Goal: Task Accomplishment & Management: Manage account settings

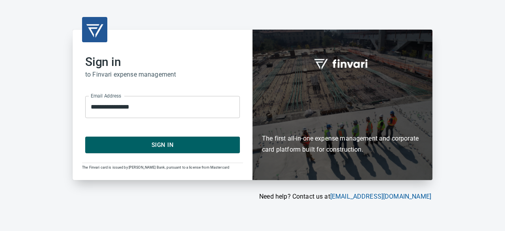
click at [140, 140] on span "Sign In" at bounding box center [162, 145] width 137 height 10
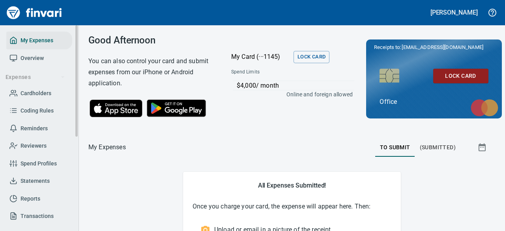
scroll to position [39, 0]
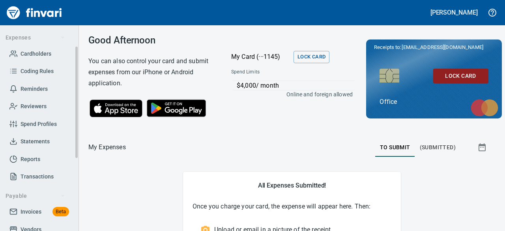
click at [36, 176] on span "Transactions" at bounding box center [37, 177] width 33 height 10
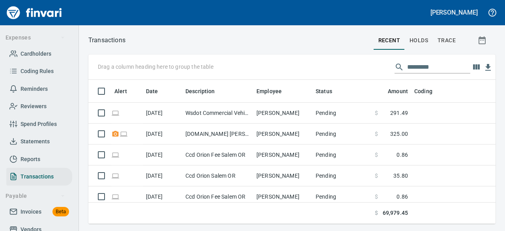
scroll to position [132, 395]
click at [421, 67] on input "text" at bounding box center [438, 67] width 63 height 13
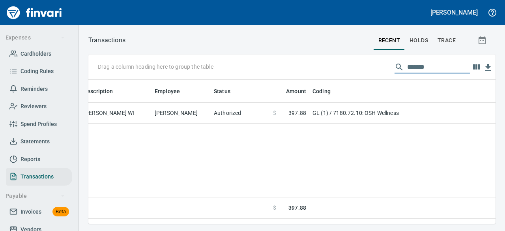
scroll to position [0, 101]
type input "*******"
drag, startPoint x: 230, startPoint y: 224, endPoint x: 195, endPoint y: 223, distance: 34.8
click at [195, 223] on div "Transactions recent holds trace Drag a column heading here to group the table *…" at bounding box center [292, 128] width 426 height 206
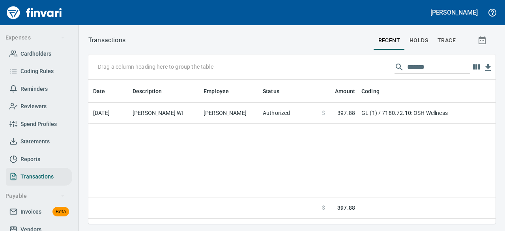
scroll to position [0, 0]
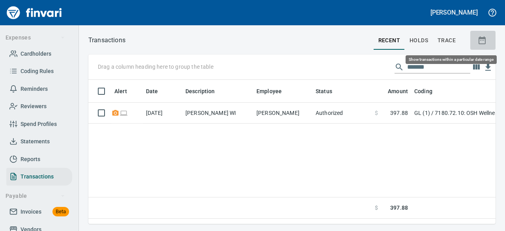
click at [484, 44] on icon "button" at bounding box center [482, 40] width 7 height 8
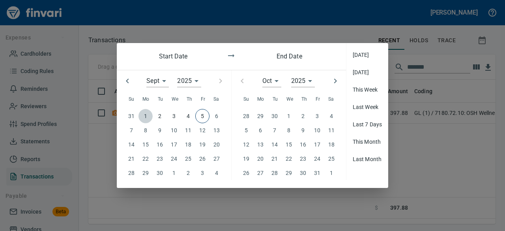
click at [143, 116] on span "1" at bounding box center [146, 116] width 14 height 9
click at [128, 81] on icon "button" at bounding box center [127, 80] width 9 height 9
type input "*"
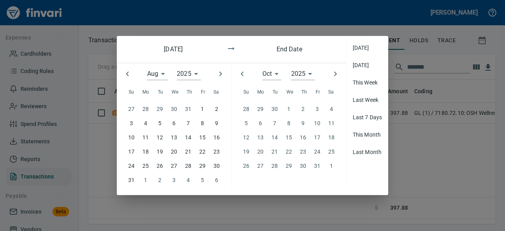
click at [204, 108] on p "1" at bounding box center [202, 109] width 3 height 9
click at [287, 109] on div "1" at bounding box center [289, 109] width 14 height 14
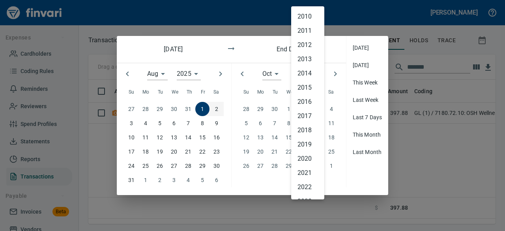
click at [301, 76] on div "2025 **** 2010 2011 2012 2013 2014 2015 2016 2017 2018 2019 2020 2021 2022 2023…" at bounding box center [303, 74] width 24 height 13
click at [270, 79] on div at bounding box center [252, 115] width 505 height 231
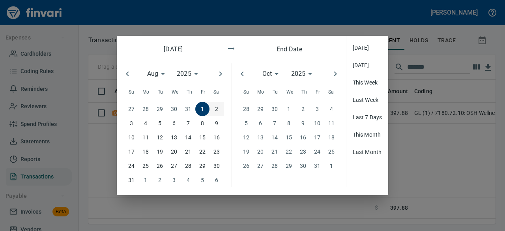
click at [287, 50] on h6 "End Date" at bounding box center [290, 49] width 58 height 11
click at [299, 109] on div "2" at bounding box center [303, 109] width 14 height 14
click at [298, 110] on div "2" at bounding box center [303, 109] width 14 height 14
click at [269, 108] on div "30" at bounding box center [275, 109] width 14 height 14
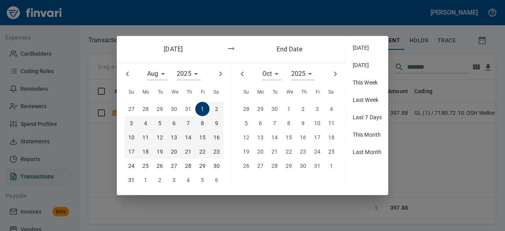
click at [238, 72] on icon "button" at bounding box center [242, 73] width 9 height 9
type input "*"
click at [314, 109] on span "5" at bounding box center [317, 109] width 13 height 9
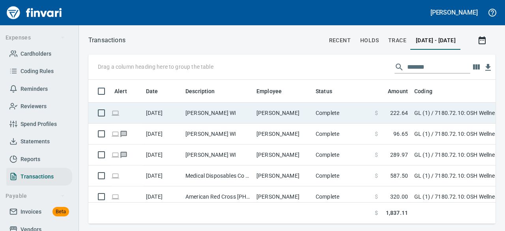
click at [223, 112] on td "Annuvia Woodruff WI" at bounding box center [217, 113] width 71 height 21
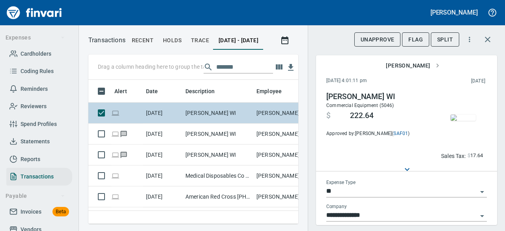
scroll to position [132, 198]
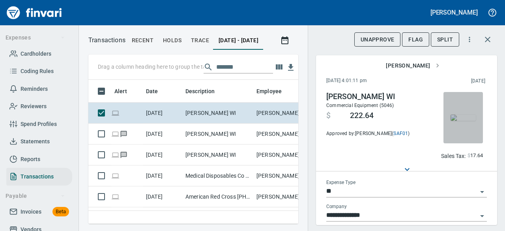
click at [464, 117] on img "button" at bounding box center [463, 117] width 25 height 6
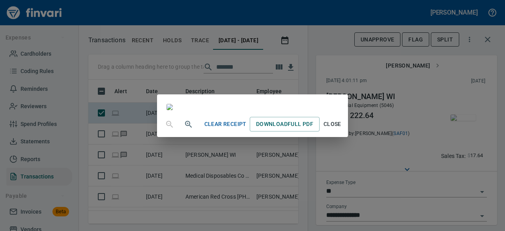
scroll to position [0, 0]
click at [342, 129] on span "Close" at bounding box center [332, 124] width 19 height 10
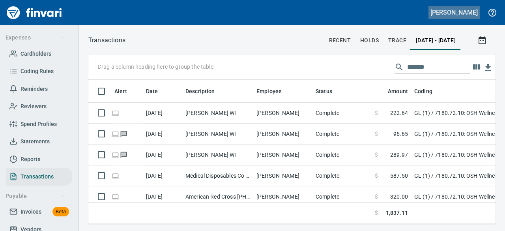
click at [459, 9] on button "Sara Mclaughlin" at bounding box center [454, 12] width 51 height 12
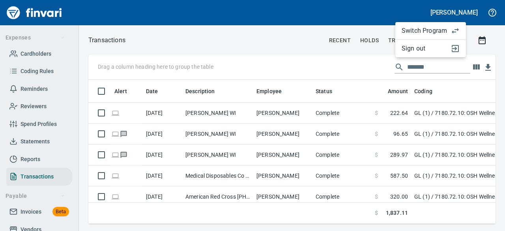
click at [416, 54] on li "Sign out" at bounding box center [431, 48] width 71 height 17
